Goal: Contribute content: Add original content to the website for others to see

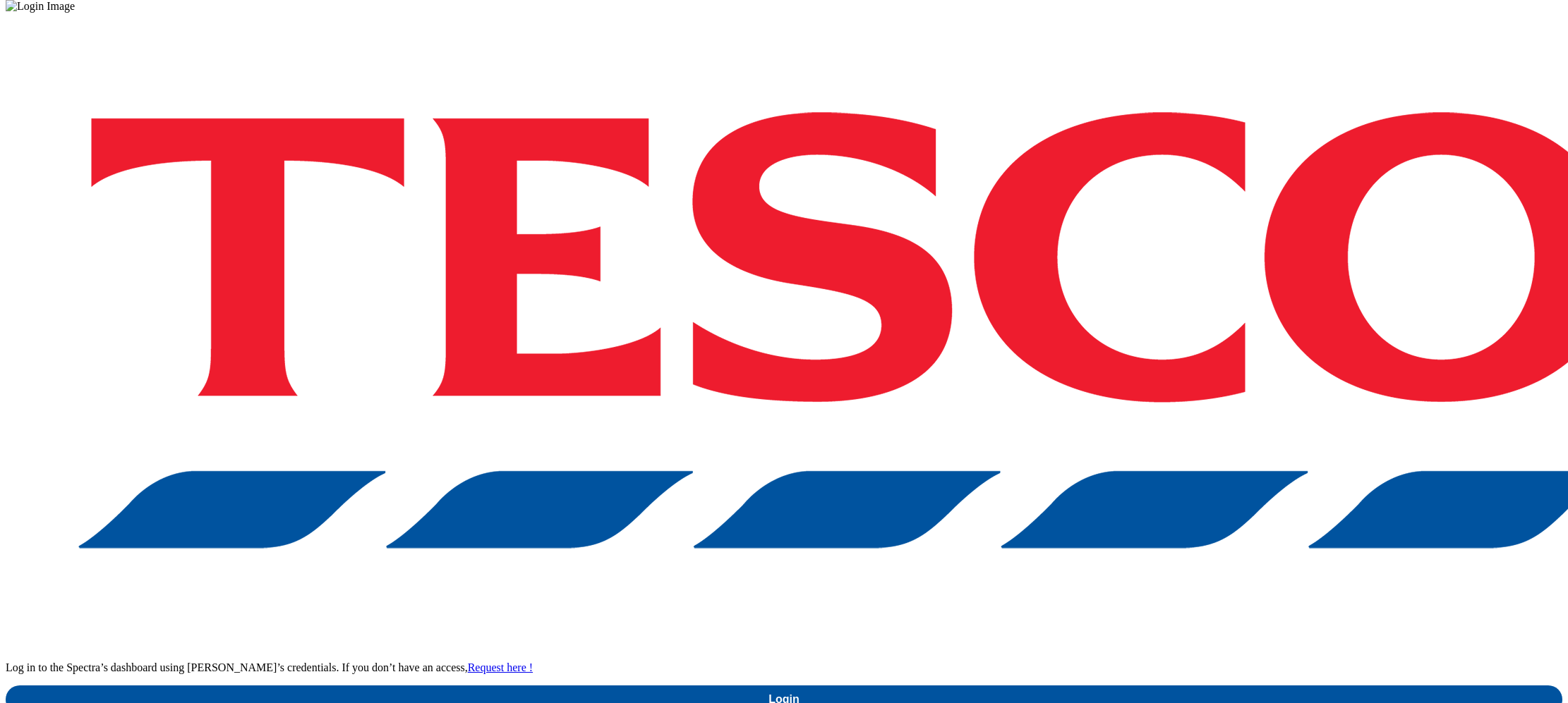
click at [1198, 178] on div "Log in to the Spectra’s dashboard using Tesco’s credentials. If you don’t have …" at bounding box center [783, 364] width 1557 height 701
click at [1201, 191] on div "Log in to the Spectra’s dashboard using Tesco’s credentials. If you don’t have …" at bounding box center [783, 364] width 1557 height 701
click at [1416, 360] on div "Log in to the Spectra’s dashboard using Tesco’s credentials. If you don’t have …" at bounding box center [783, 364] width 1557 height 701
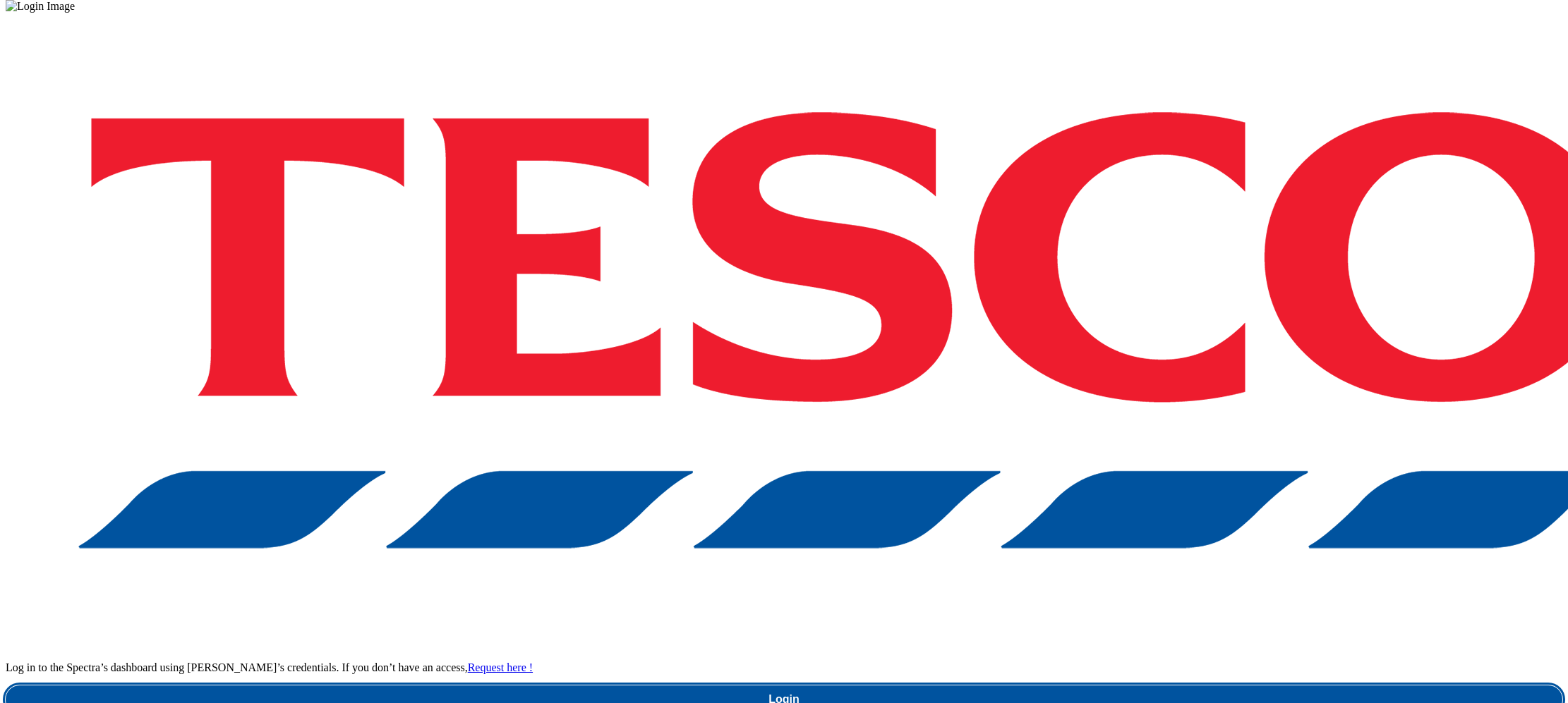
click at [1173, 686] on link "Login" at bounding box center [783, 699] width 1557 height 28
click at [1151, 686] on link "Login" at bounding box center [783, 699] width 1557 height 28
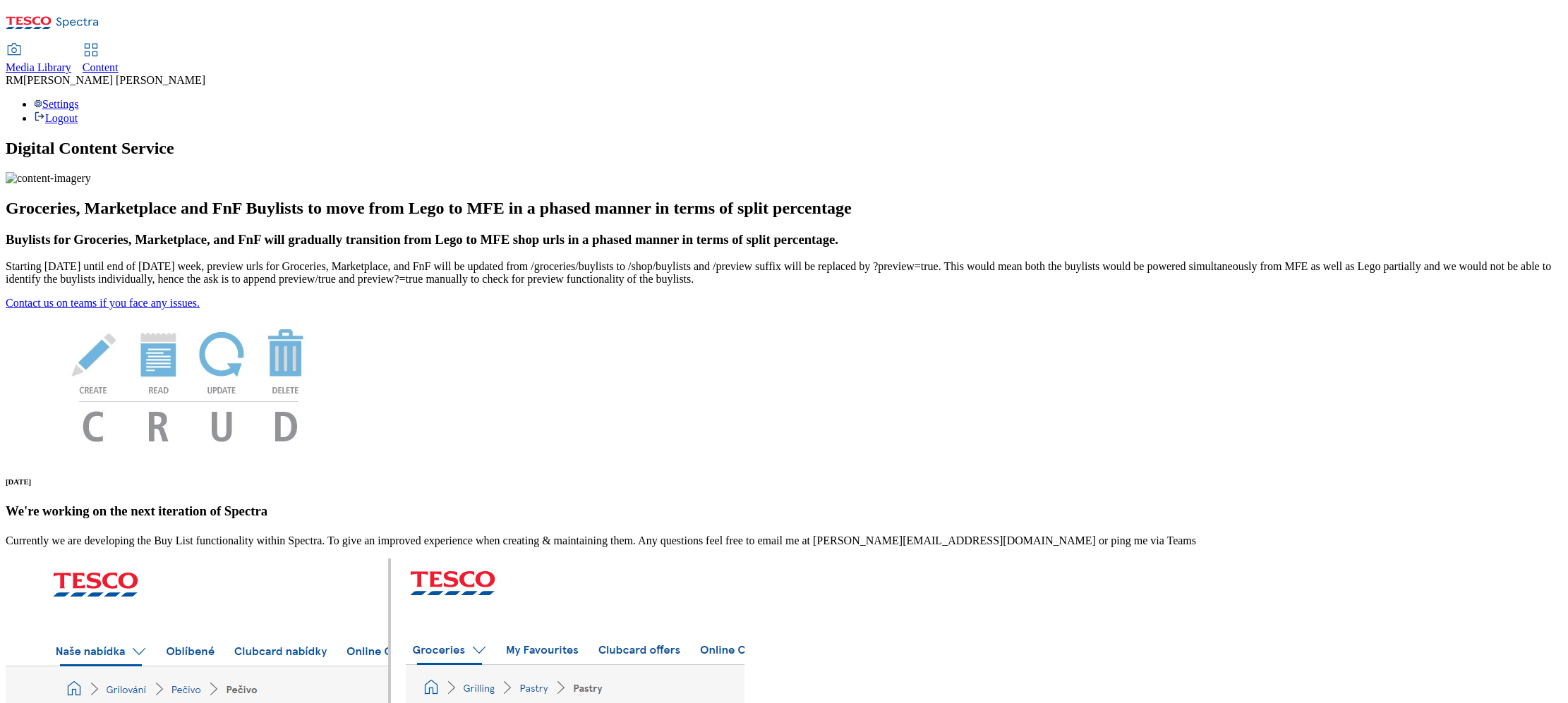
click at [71, 61] on span "Media Library" at bounding box center [38, 67] width 66 height 12
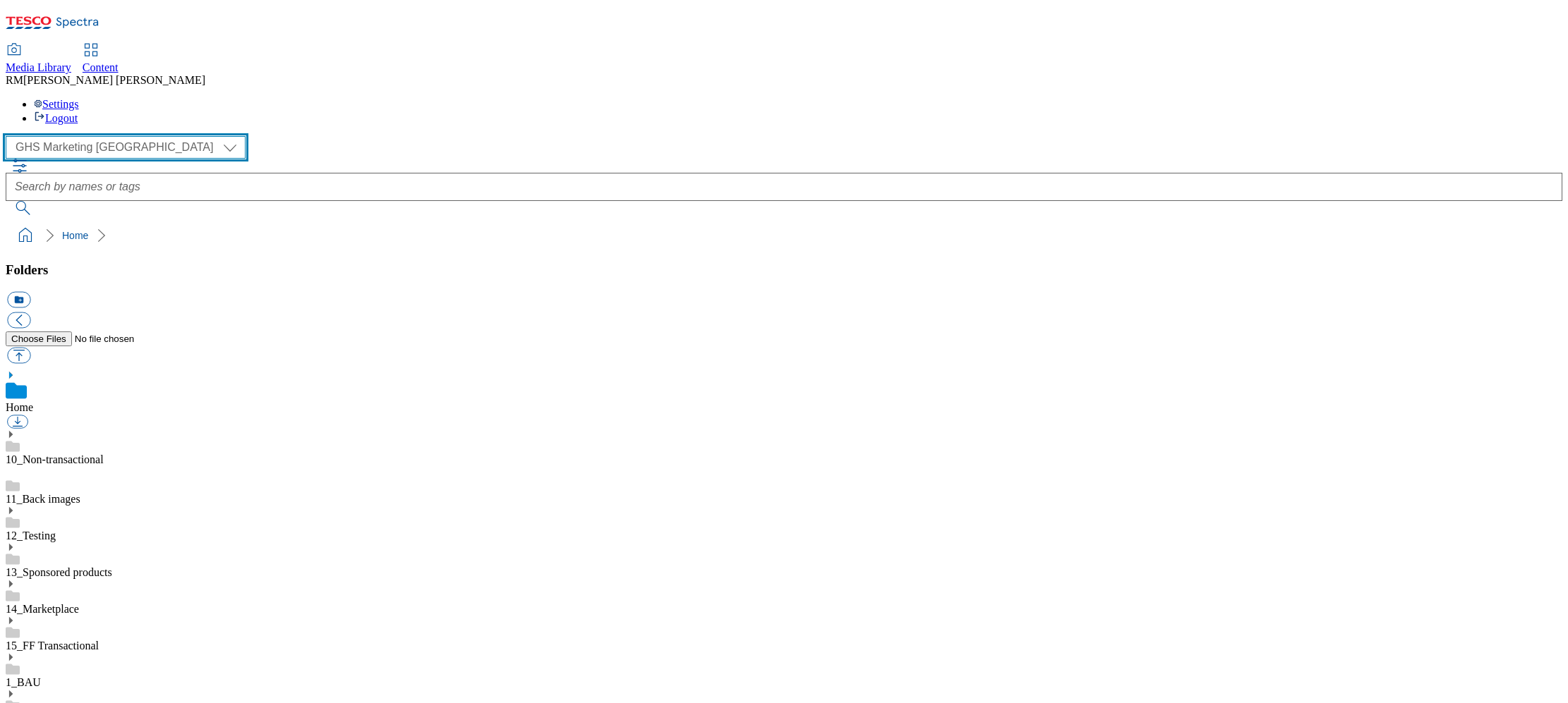
click at [132, 137] on select "GHS Marketing UK iGHS Marketing CE MCA CZ MCA HU MCA SK" at bounding box center [125, 148] width 240 height 23
select select "flare-ighs-ce-mktg"
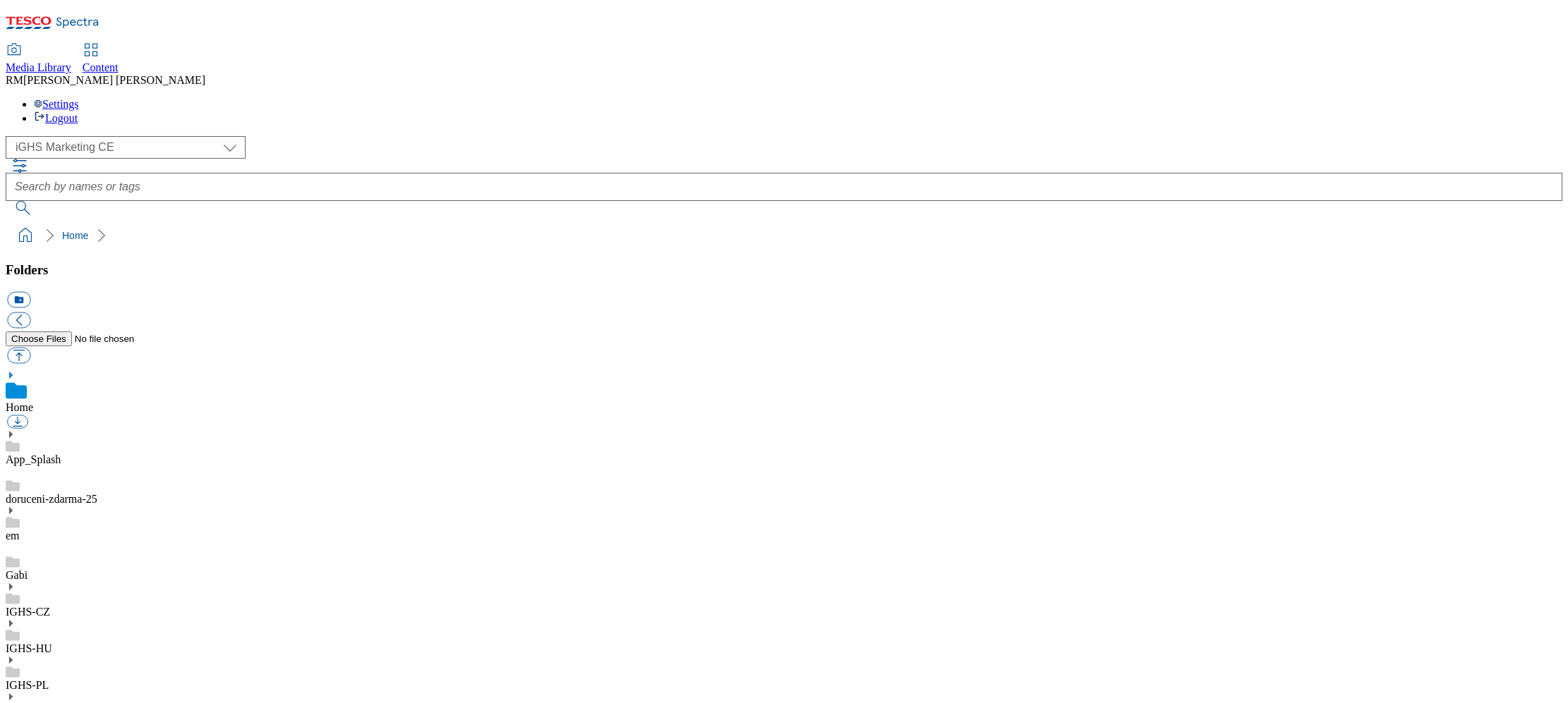
click at [110, 619] on div "IGHS-HU" at bounding box center [783, 637] width 1557 height 37
click at [16, 603] on icon at bounding box center [10, 608] width 10 height 10
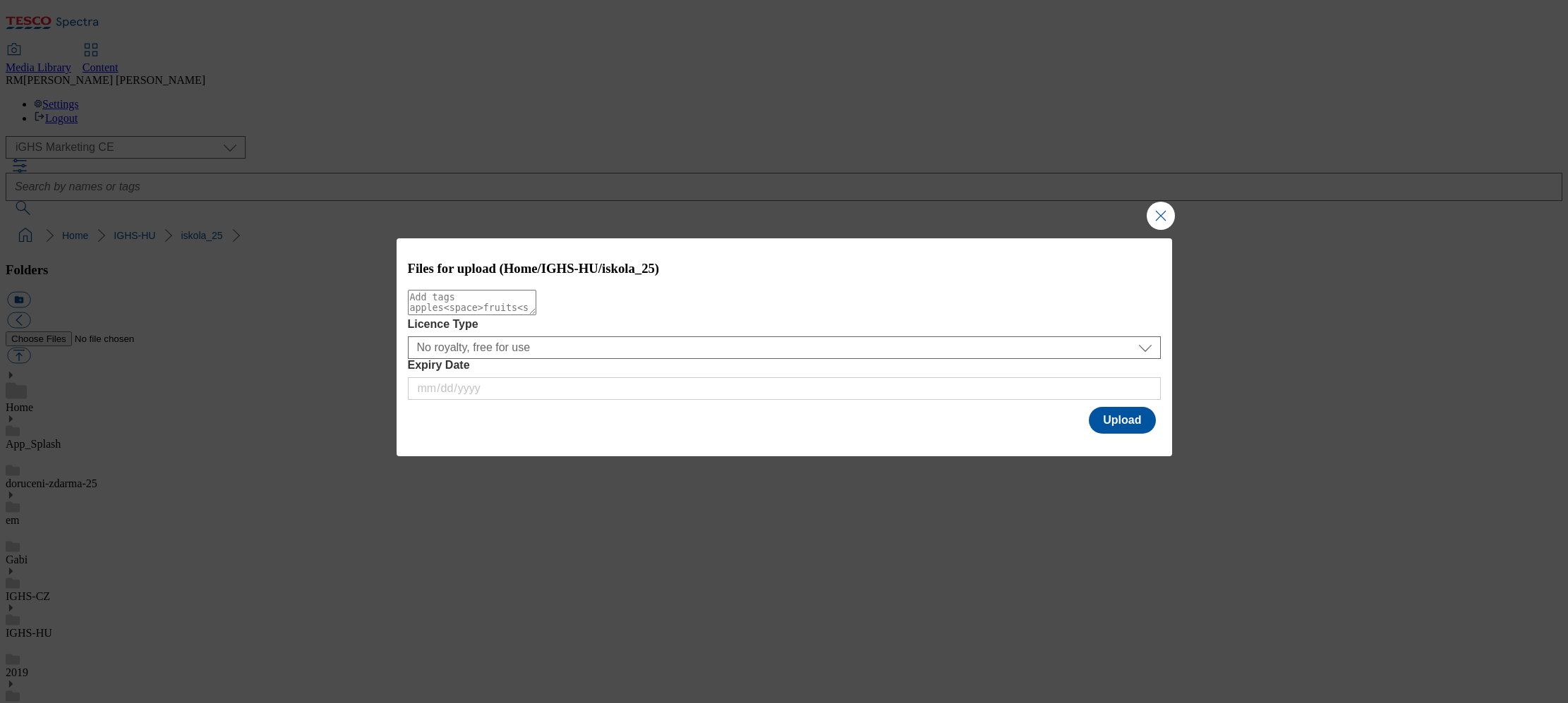
click at [505, 305] on textarea "Modal" at bounding box center [472, 302] width 128 height 26
type textarea "OSS_V2"
click at [1110, 422] on button "Upload" at bounding box center [1122, 421] width 66 height 27
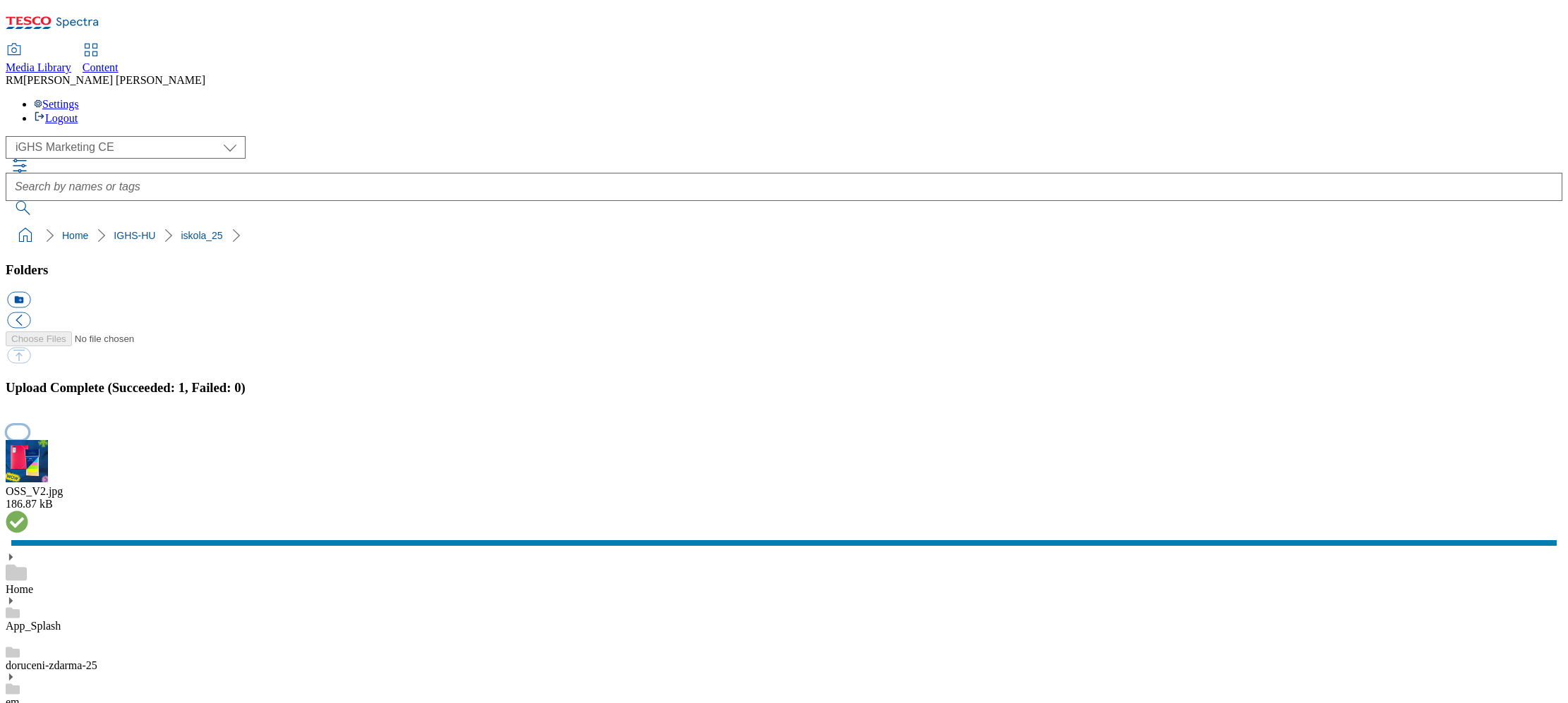
click at [28, 425] on button "button" at bounding box center [17, 432] width 21 height 14
